Goal: Information Seeking & Learning: Learn about a topic

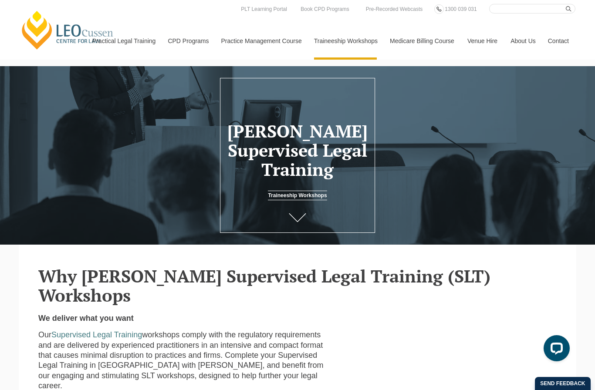
click at [306, 199] on link "Traineeship Workshops" at bounding box center [297, 196] width 59 height 10
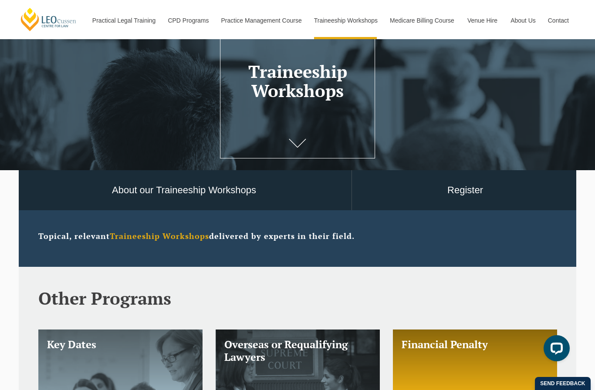
scroll to position [52, 0]
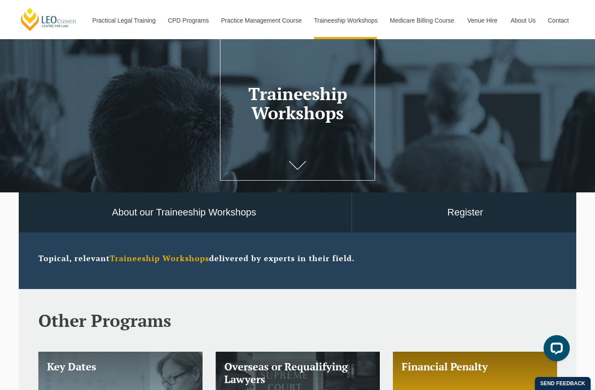
click at [182, 259] on strong "Traineeship Workshops" at bounding box center [159, 258] width 99 height 10
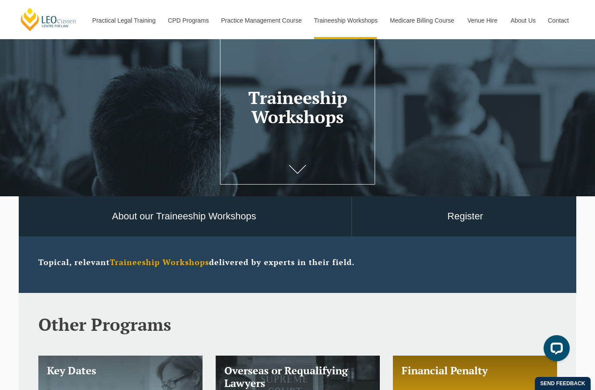
scroll to position [37, 0]
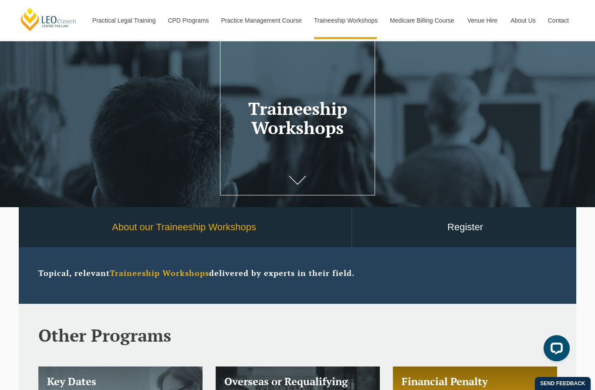
click at [312, 228] on link "About our Traineeship Workshops" at bounding box center [184, 227] width 335 height 40
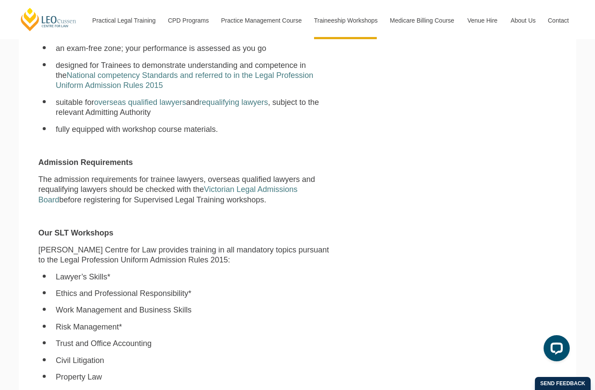
scroll to position [400, 0]
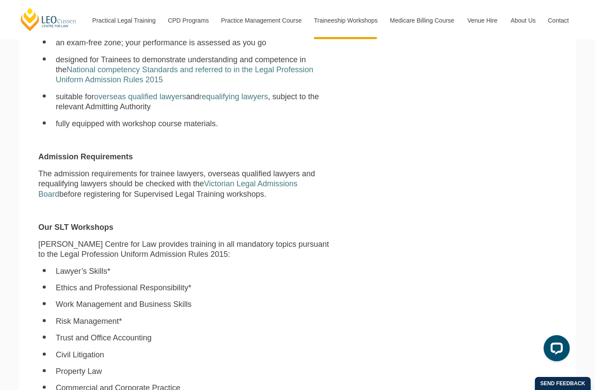
click at [293, 330] on ul "Lawyer’s Skills* Ethics and Professional Responsibility* Work Management and Bu…" at bounding box center [186, 329] width 297 height 127
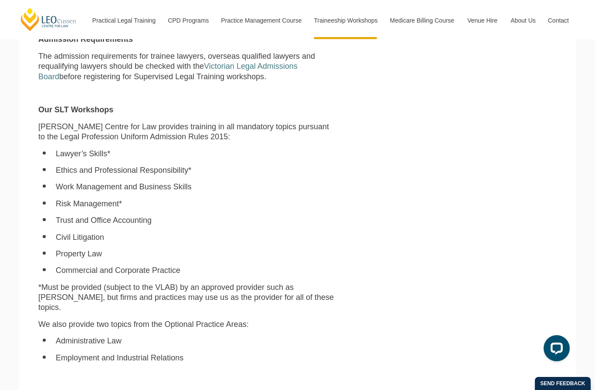
scroll to position [518, 0]
click at [290, 353] on li "Employment and Industrial Relations" at bounding box center [195, 358] width 279 height 10
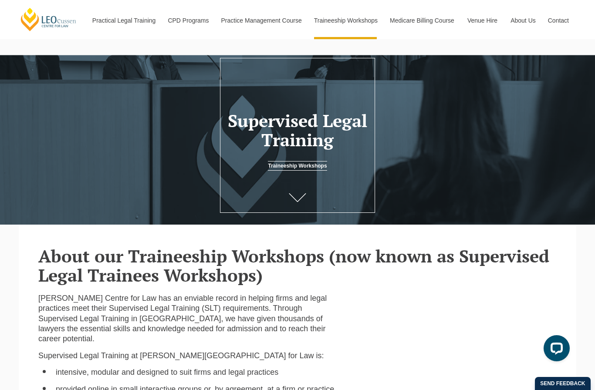
scroll to position [14, 0]
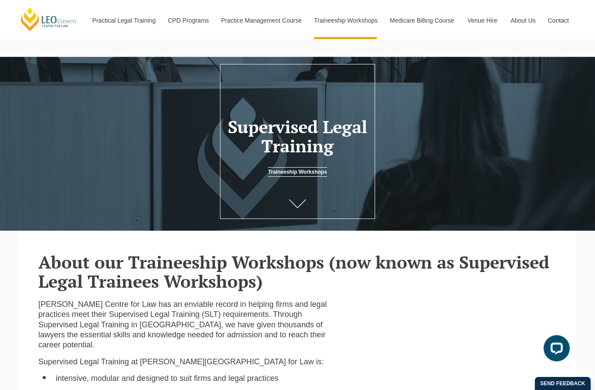
click at [320, 209] on div at bounding box center [297, 146] width 595 height 178
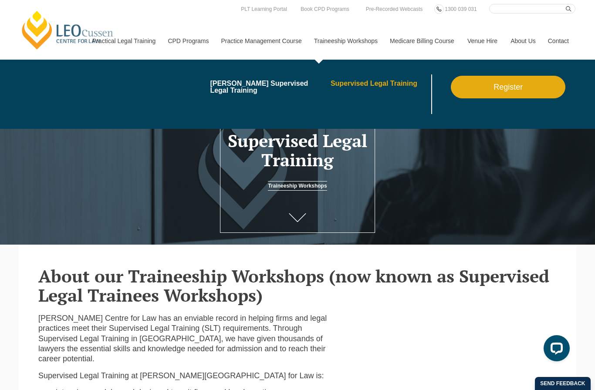
click at [380, 87] on link "Supervised Legal Training" at bounding box center [379, 83] width 99 height 7
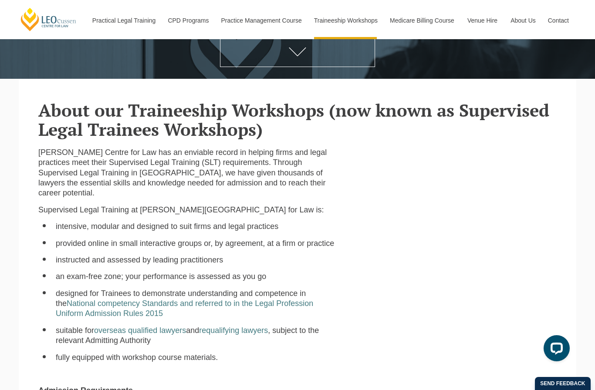
scroll to position [117, 0]
